Goal: Task Accomplishment & Management: Use online tool/utility

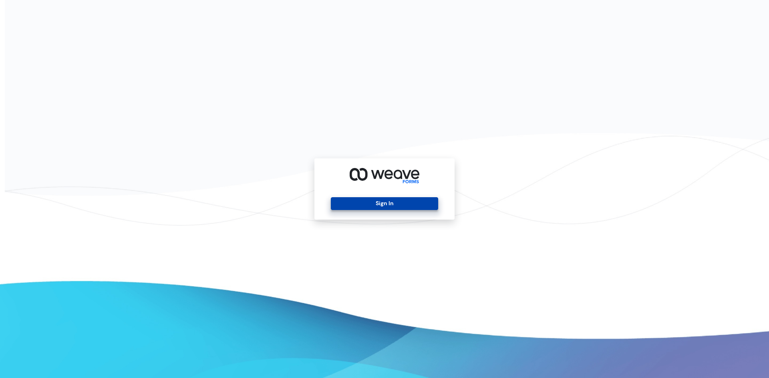
click at [350, 202] on button "Sign In" at bounding box center [384, 203] width 107 height 13
